Goal: Find specific page/section

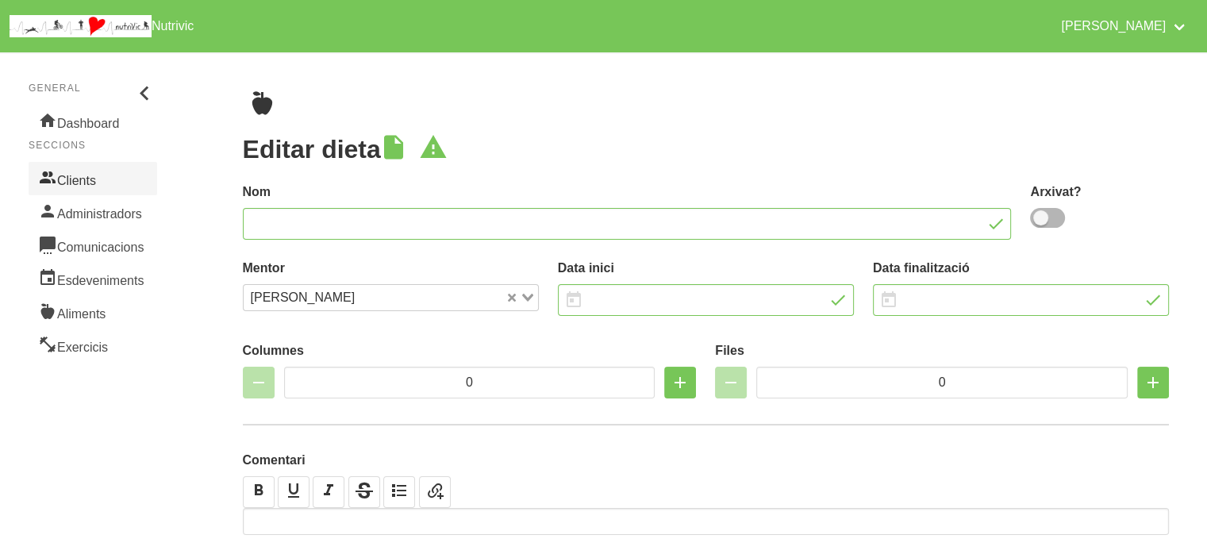
click at [82, 175] on link "Clients" at bounding box center [93, 178] width 129 height 33
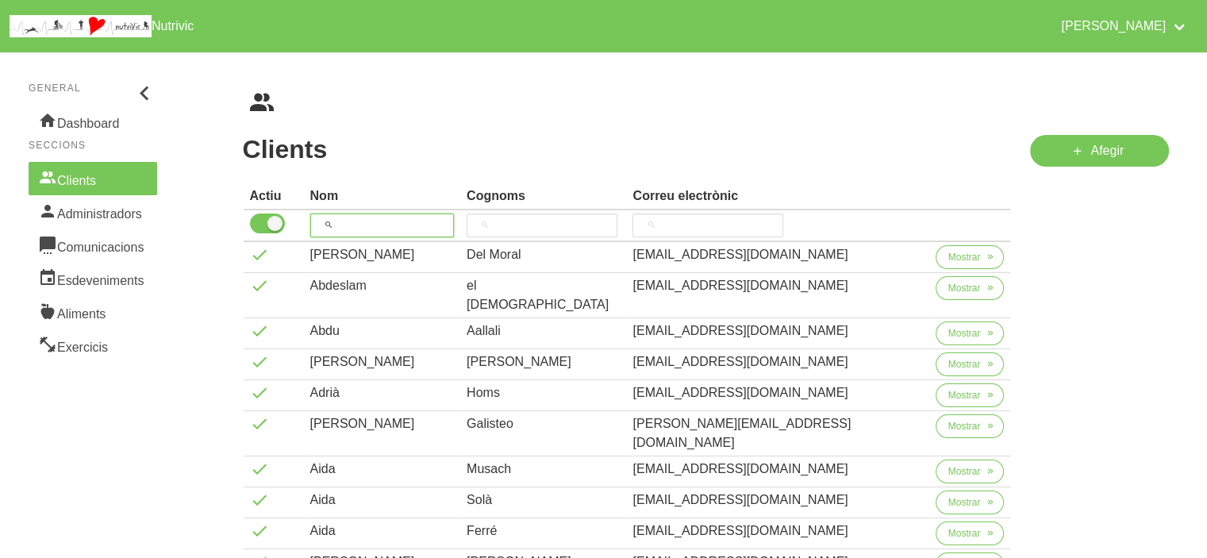
click at [422, 221] on input "search" at bounding box center [382, 225] width 144 height 24
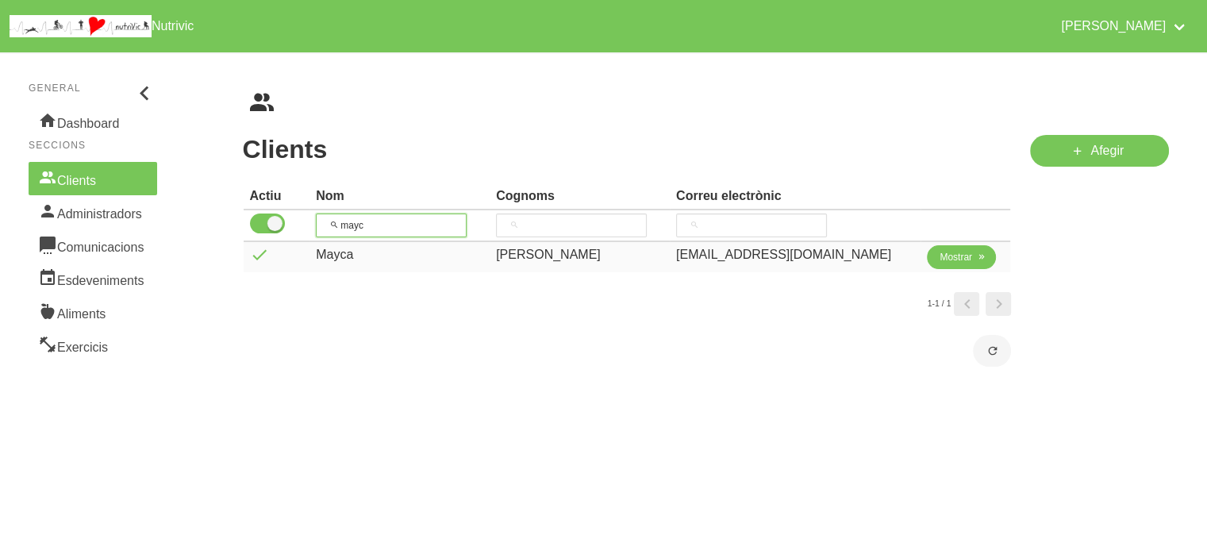
type input "mayc"
click at [956, 252] on span "Mostrar" at bounding box center [956, 257] width 33 height 14
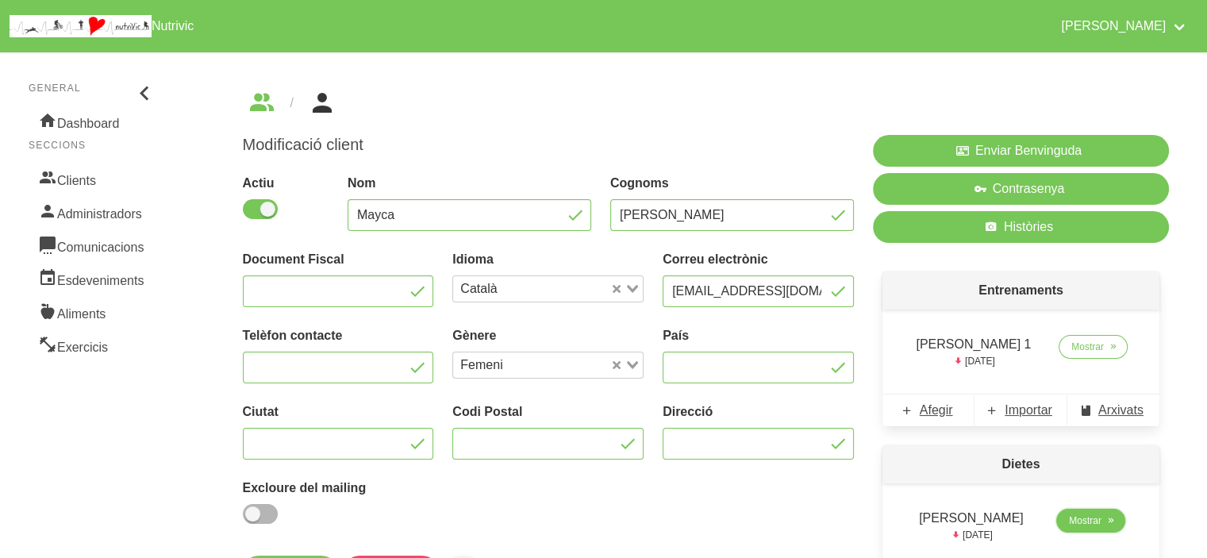
click at [1073, 510] on link "Mostrar" at bounding box center [1090, 521] width 69 height 24
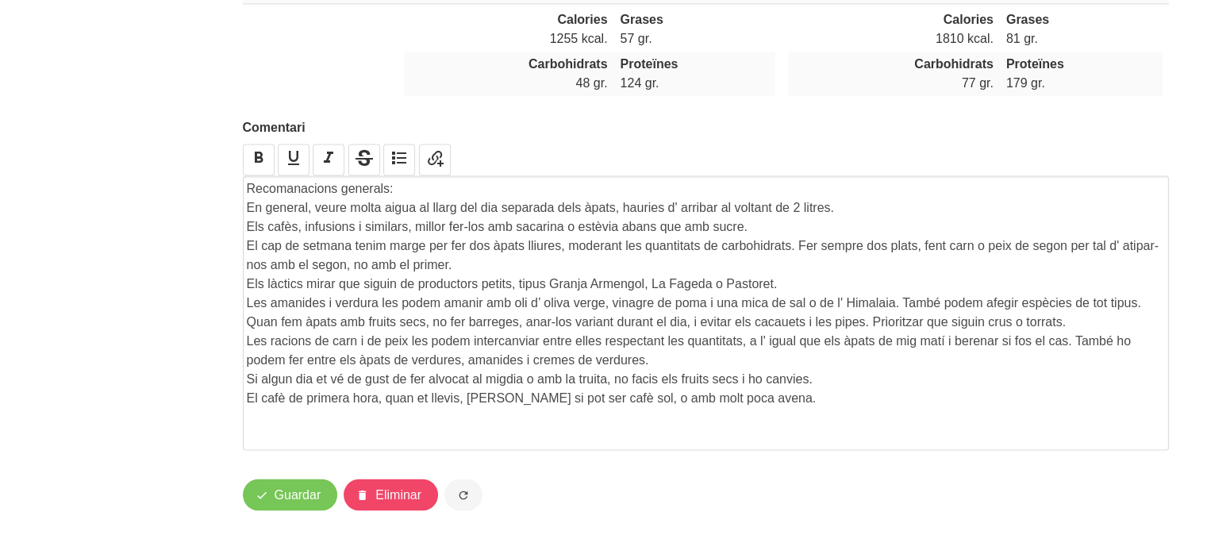
scroll to position [2577, 0]
